Goal: Task Accomplishment & Management: Use online tool/utility

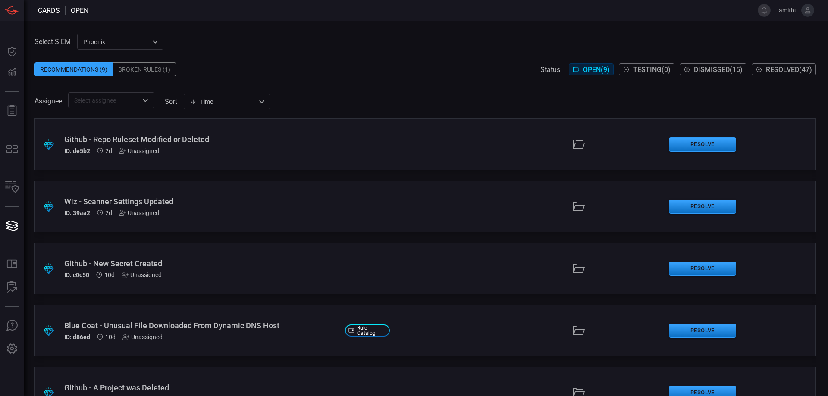
click at [151, 74] on div "Broken Rules (1)" at bounding box center [144, 70] width 63 height 14
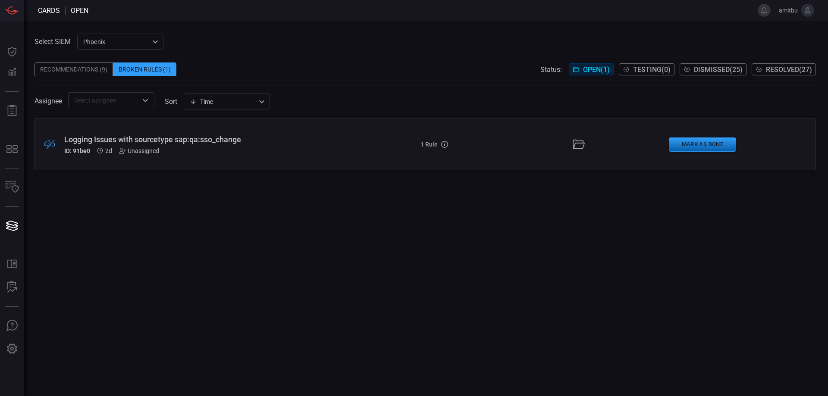
click at [670, 146] on button "Mark as Done" at bounding box center [702, 145] width 67 height 14
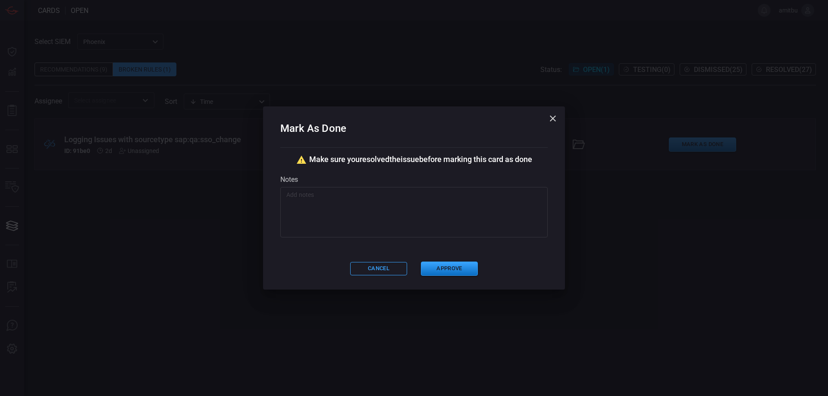
click at [450, 276] on div "Mark As Done Make sure you resolved the issue before marking this card as done …" at bounding box center [414, 198] width 302 height 183
click at [450, 268] on button "Approve" at bounding box center [449, 269] width 57 height 14
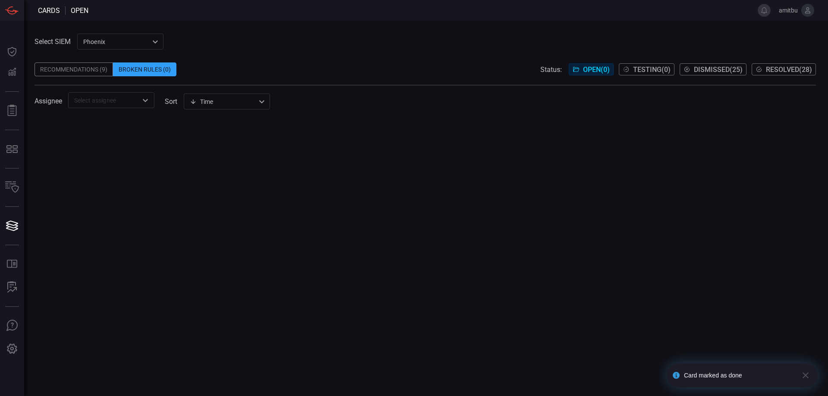
click at [101, 36] on div "Phoenix 76ce9200-5345-4ef5-91e1-a76e17f8e0c1 ​" at bounding box center [120, 42] width 86 height 16
click at [128, 73] on li "FNX Sentinel" at bounding box center [121, 74] width 86 height 14
click at [146, 42] on div "FNX Sentinel 47b5d1d1-bcd1-4fac-aff8-40edfef87099 ​" at bounding box center [120, 42] width 86 height 16
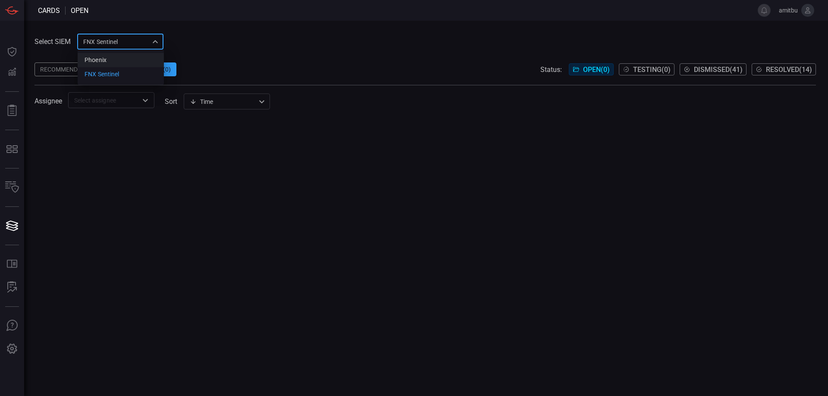
click at [126, 63] on li "Phoenix" at bounding box center [121, 60] width 86 height 14
click at [95, 67] on div "Recommendations (9)" at bounding box center [74, 70] width 79 height 14
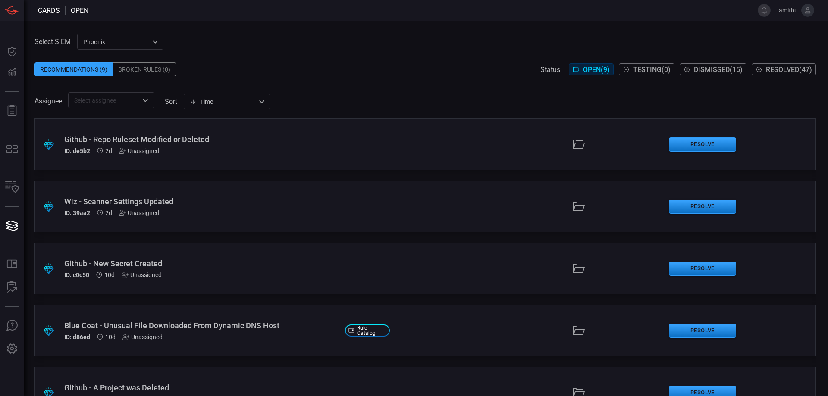
click at [168, 213] on div "ID: 39aa2 2d Unassigned" at bounding box center [201, 213] width 274 height 7
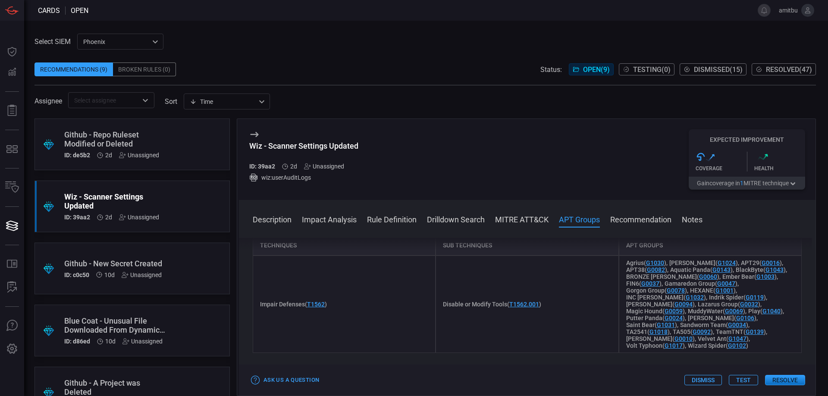
scroll to position [590, 0]
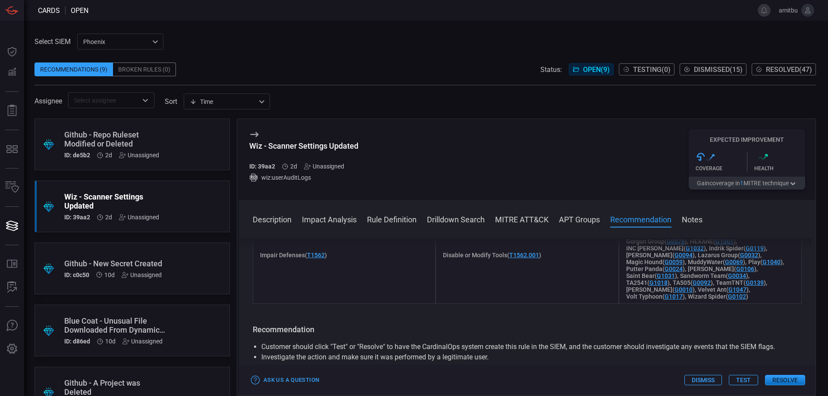
click at [776, 375] on div "Ask Us a Question Dismiss Test Resolve" at bounding box center [527, 380] width 577 height 31
click at [778, 379] on button "Resolve" at bounding box center [785, 380] width 40 height 10
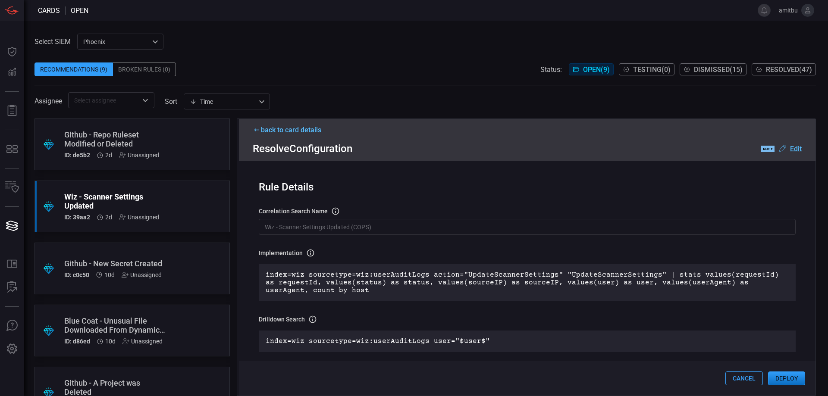
click at [782, 379] on button "Deploy" at bounding box center [786, 379] width 37 height 14
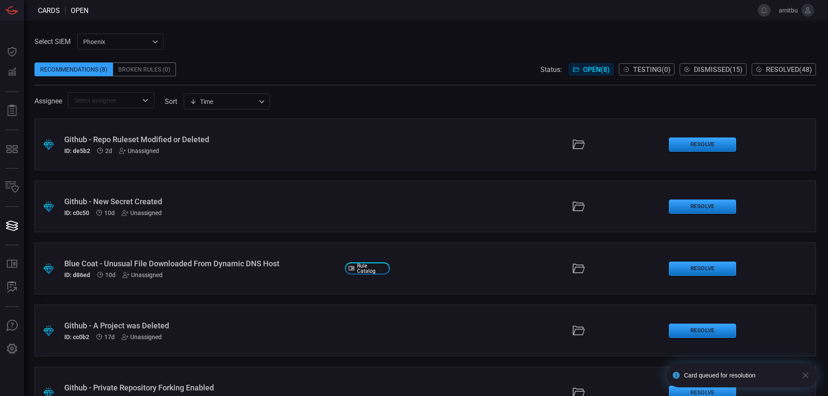
click at [298, 260] on div "Blue Coat - Unusual File Downloaded From Dynamic DNS Host" at bounding box center [201, 263] width 274 height 9
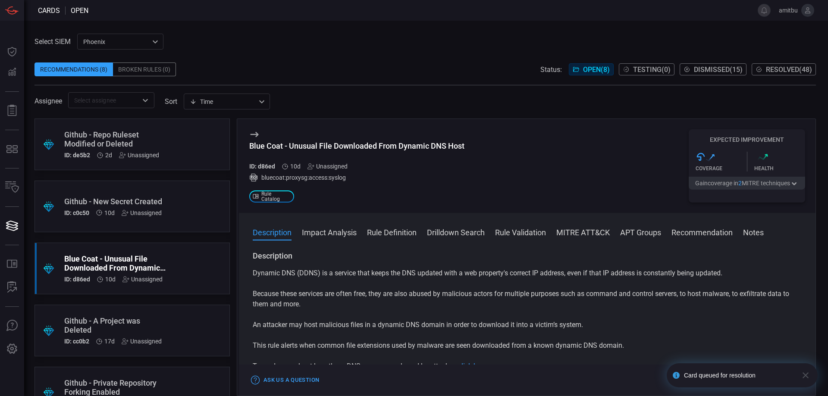
click at [733, 190] on button "Gain coverage in 2 MITRE technique s" at bounding box center [747, 183] width 116 height 13
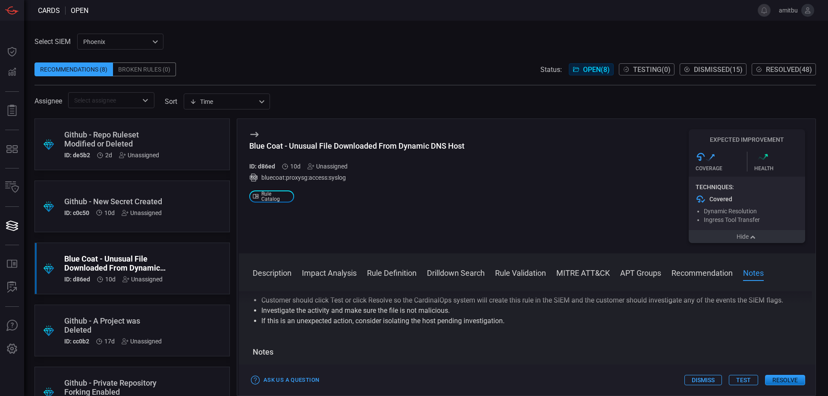
click at [187, 206] on div ".suggested_cards_icon{fill:url(#suggested_cards_icon);} Github - New Secret Cre…" at bounding box center [132, 207] width 195 height 52
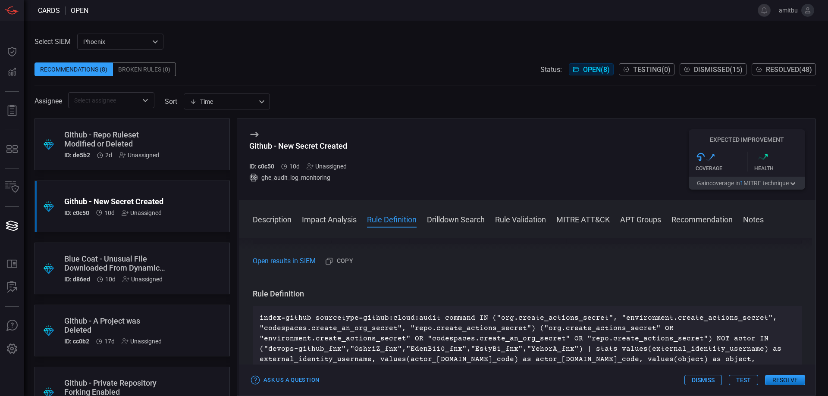
scroll to position [639, 0]
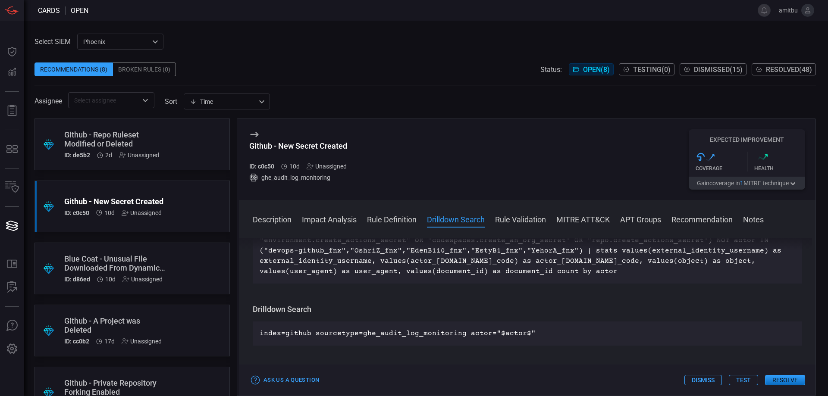
click at [710, 376] on button "Dismiss" at bounding box center [704, 380] width 38 height 10
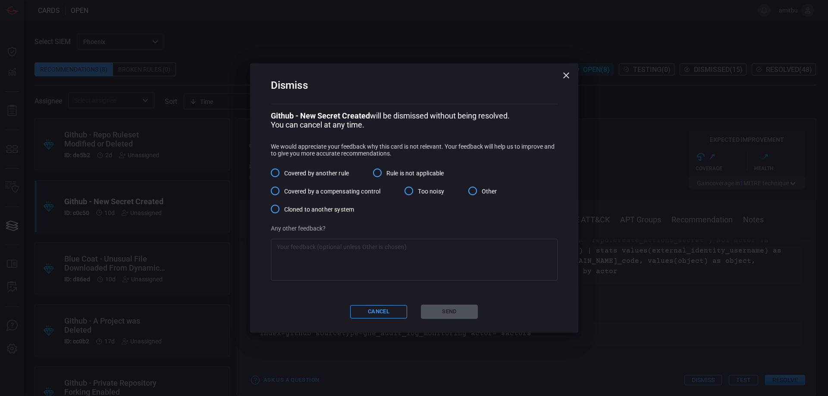
click at [423, 189] on span "Too noisy" at bounding box center [431, 191] width 26 height 9
click at [418, 189] on input "Too noisy" at bounding box center [409, 191] width 18 height 18
click at [458, 314] on button "Send" at bounding box center [449, 312] width 57 height 14
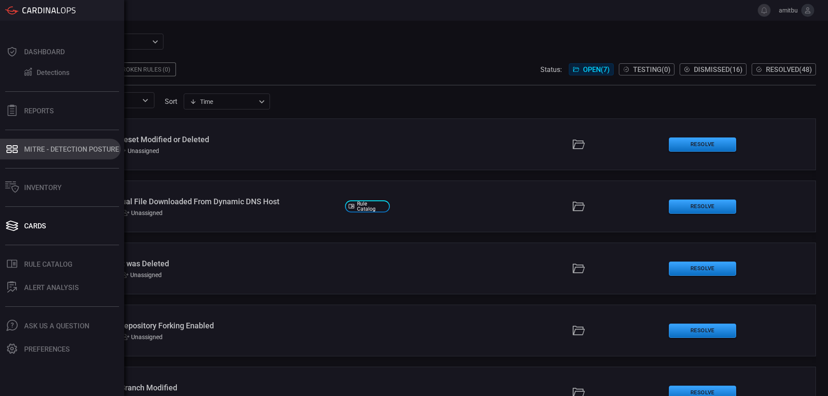
click at [72, 147] on div "MITRE - Detection Posture" at bounding box center [71, 149] width 95 height 8
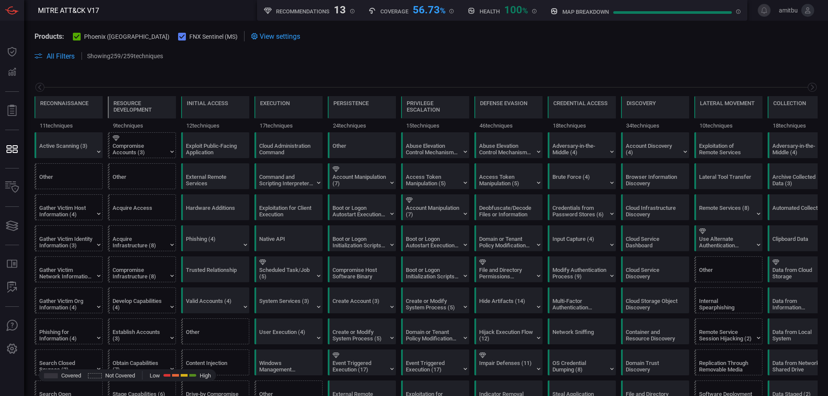
scroll to position [0, 113]
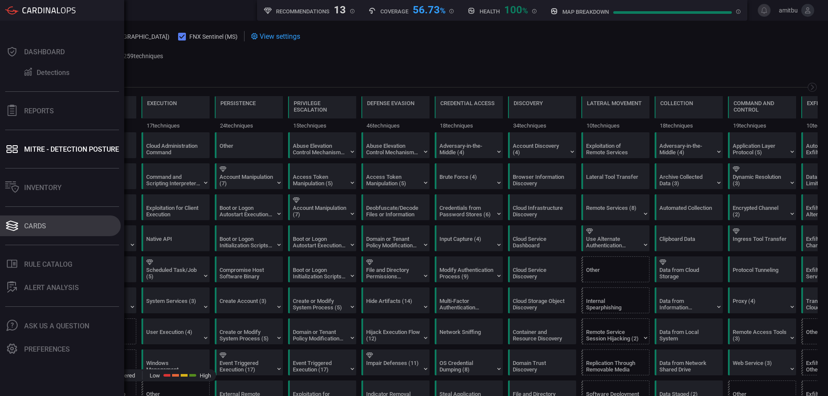
click at [16, 228] on icon at bounding box center [12, 226] width 14 height 12
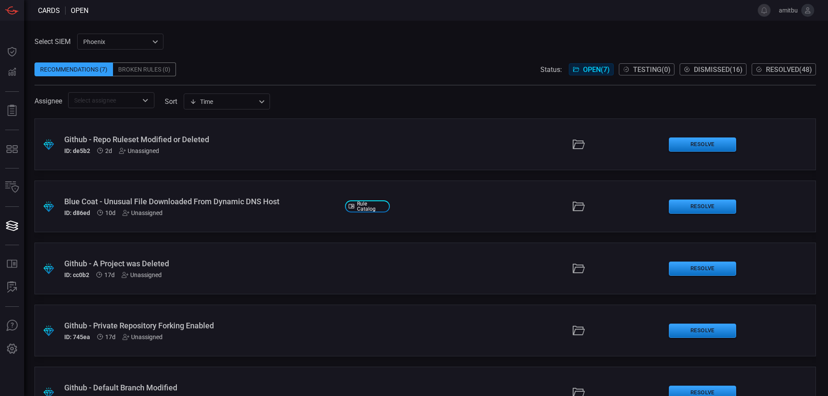
click at [127, 42] on div "Phoenix 76ce9200-5345-4ef5-91e1-a76e17f8e0c1 ​" at bounding box center [120, 42] width 86 height 16
click at [129, 76] on li "FNX Sentinel" at bounding box center [121, 74] width 86 height 14
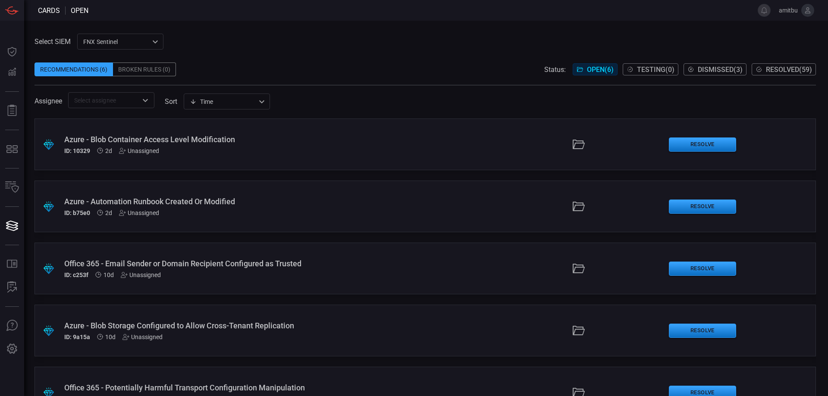
click at [244, 138] on div "Azure - Blob Container Access Level Modification" at bounding box center [201, 139] width 274 height 9
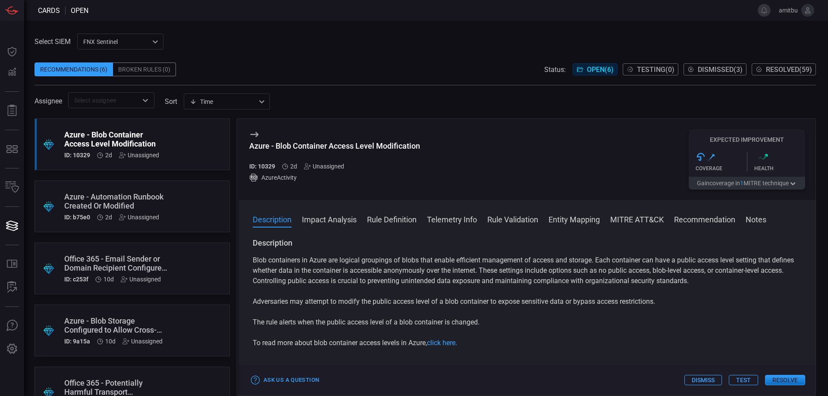
click at [177, 200] on div ".suggested_cards_icon{fill:url(#suggested_cards_icon);} Azure - Automation Runb…" at bounding box center [132, 207] width 195 height 52
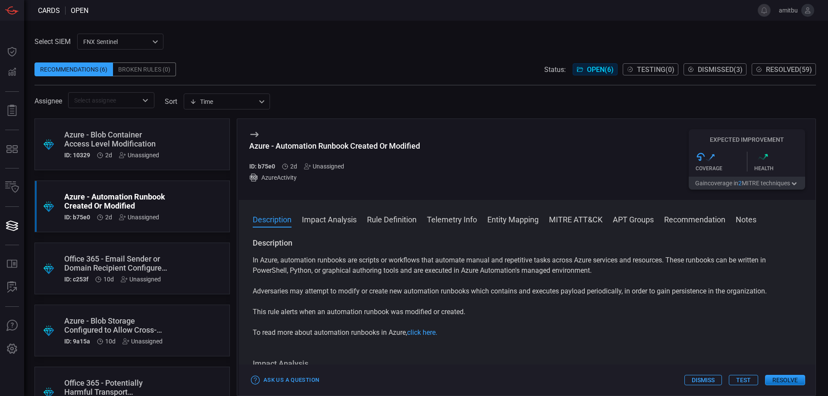
click at [153, 260] on div "Office 365 - Email Sender or Domain Recipient Configured as Trusted" at bounding box center [115, 264] width 103 height 18
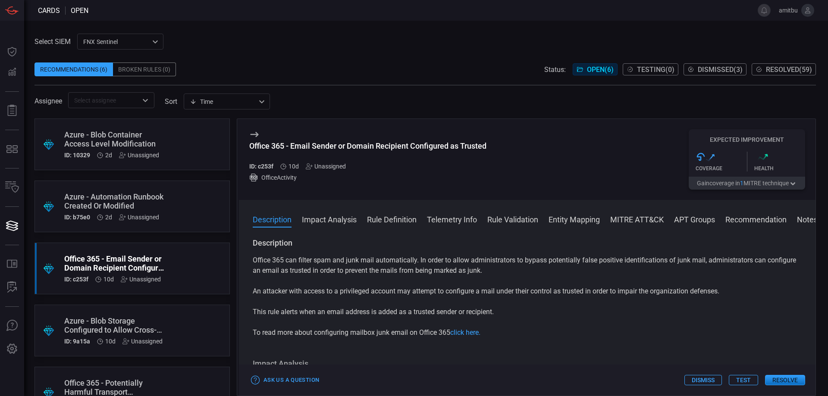
scroll to position [49, 0]
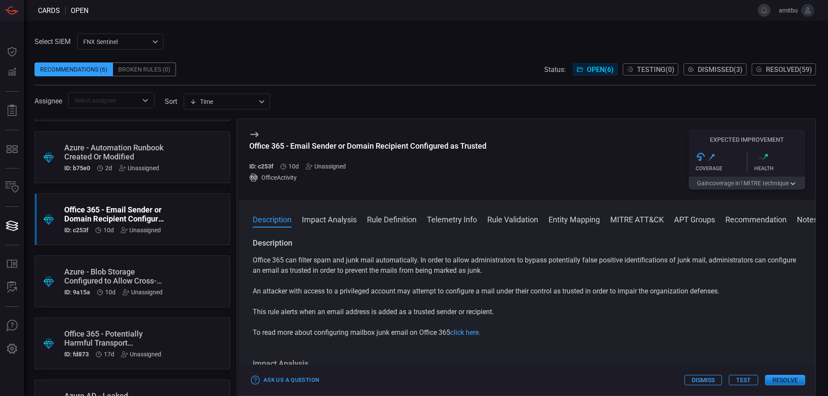
click at [150, 276] on div "Azure - Blob Storage Configured to Allow Cross-Tenant Replication" at bounding box center [115, 276] width 103 height 18
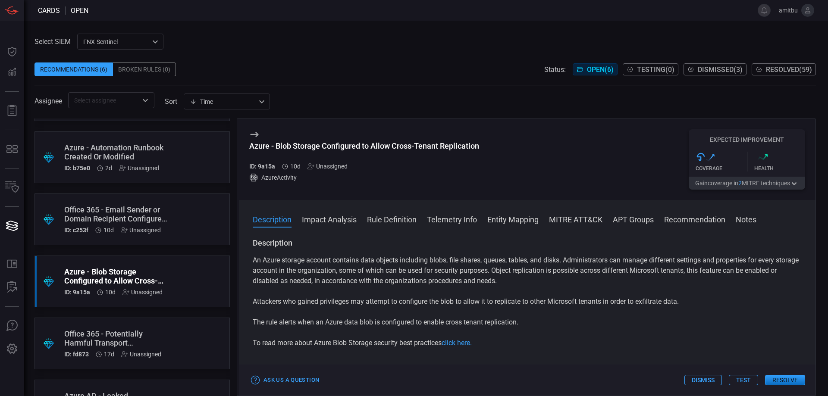
scroll to position [95, 0]
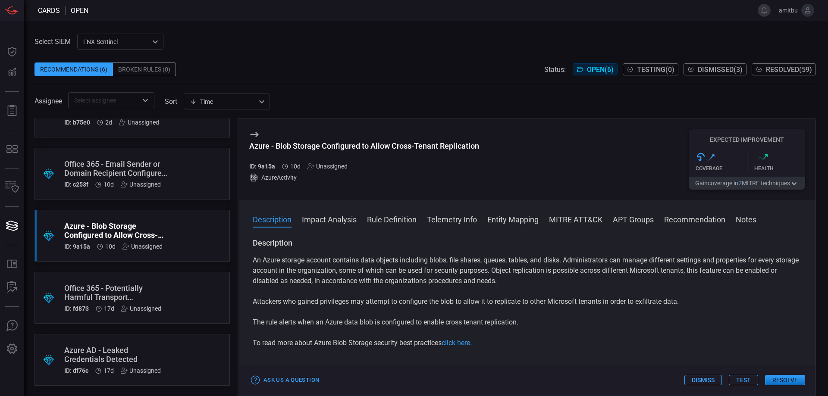
click at [148, 292] on div "Office 365 - Potentially Harmful Transport Configuration Manipulation" at bounding box center [115, 293] width 103 height 18
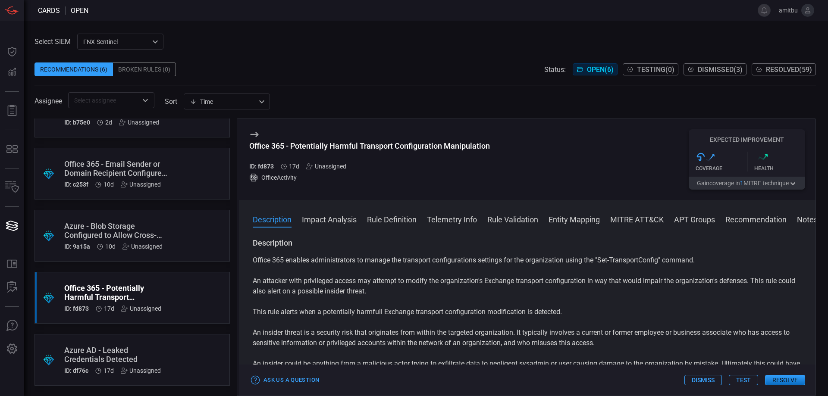
click at [167, 347] on div "Azure AD - Leaked Credentials Detected" at bounding box center [115, 355] width 103 height 18
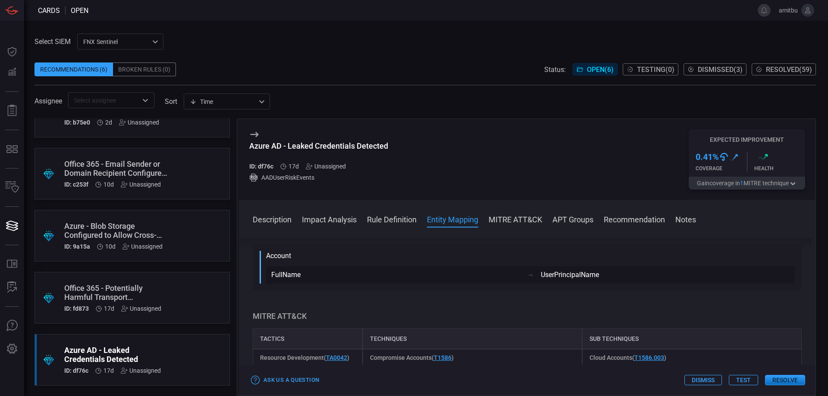
scroll to position [246, 0]
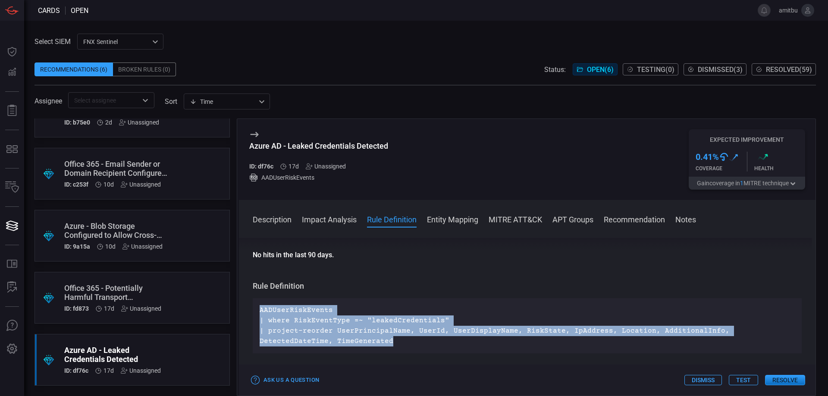
drag, startPoint x: 315, startPoint y: 338, endPoint x: 258, endPoint y: 315, distance: 61.8
click at [258, 315] on div "AADUserRiskEvents | where RiskEventType =~ "leakedCredentials" | project-reorde…" at bounding box center [527, 326] width 549 height 55
copy p "AADUserRiskEvents | where RiskEventType =~ "leakedCredentials" | project-reorde…"
drag, startPoint x: 787, startPoint y: 381, endPoint x: 635, endPoint y: 282, distance: 181.9
click at [787, 382] on button "Resolve" at bounding box center [785, 380] width 40 height 10
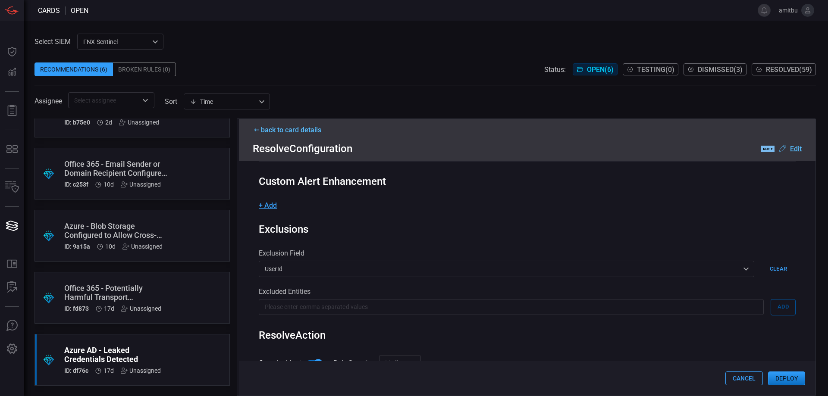
scroll to position [243, 0]
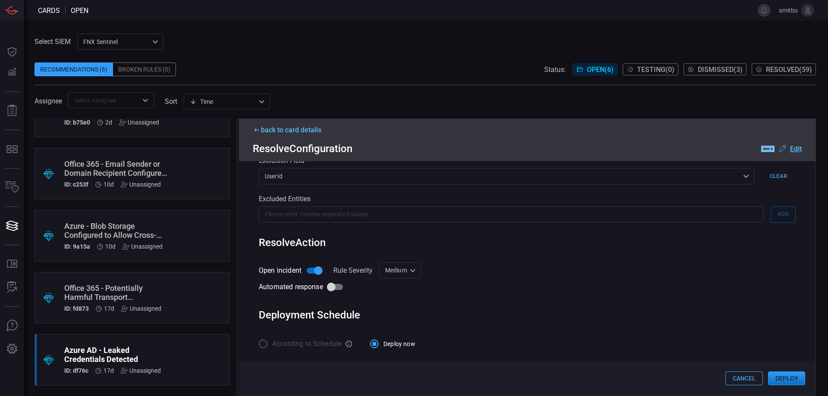
click at [789, 375] on button "Deploy" at bounding box center [786, 379] width 37 height 14
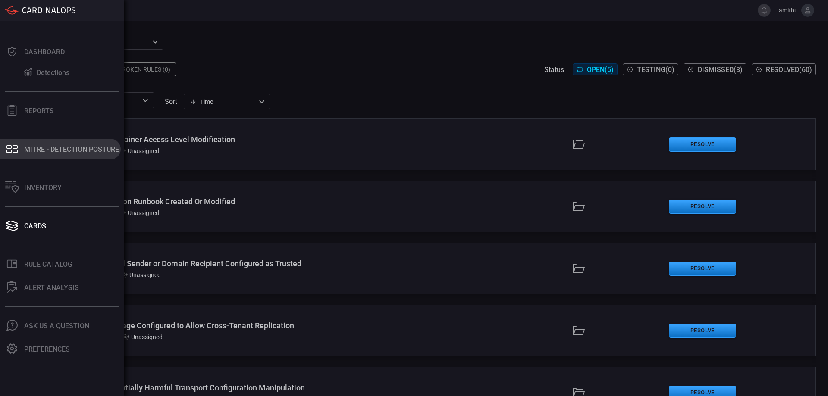
click at [22, 153] on button "MITRE - Detection Posture" at bounding box center [60, 149] width 121 height 21
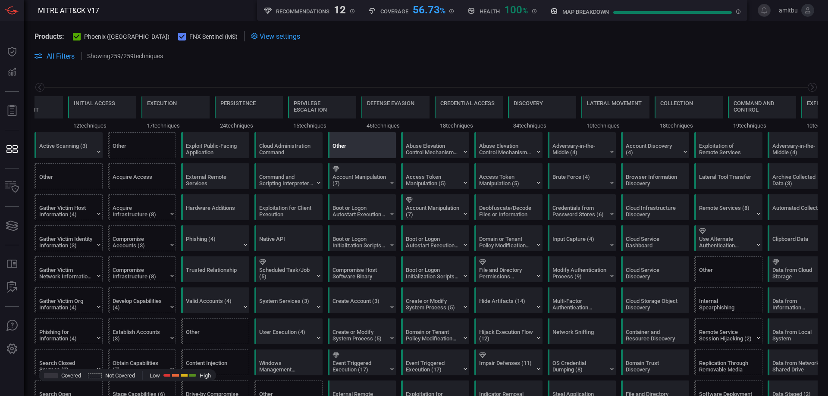
scroll to position [0, 113]
